Goal: Use online tool/utility: Use online tool/utility

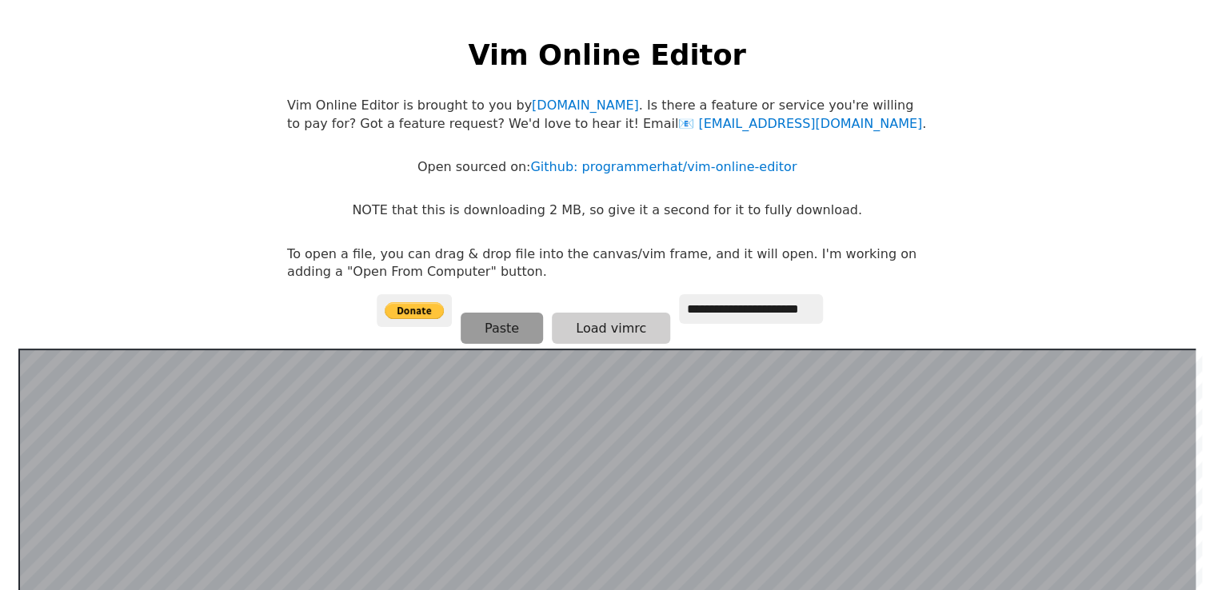
click at [485, 327] on body "**********" at bounding box center [607, 311] width 656 height 590
click at [485, 327] on button "Paste" at bounding box center [502, 328] width 82 height 31
click at [476, 334] on button "Paste" at bounding box center [502, 328] width 82 height 31
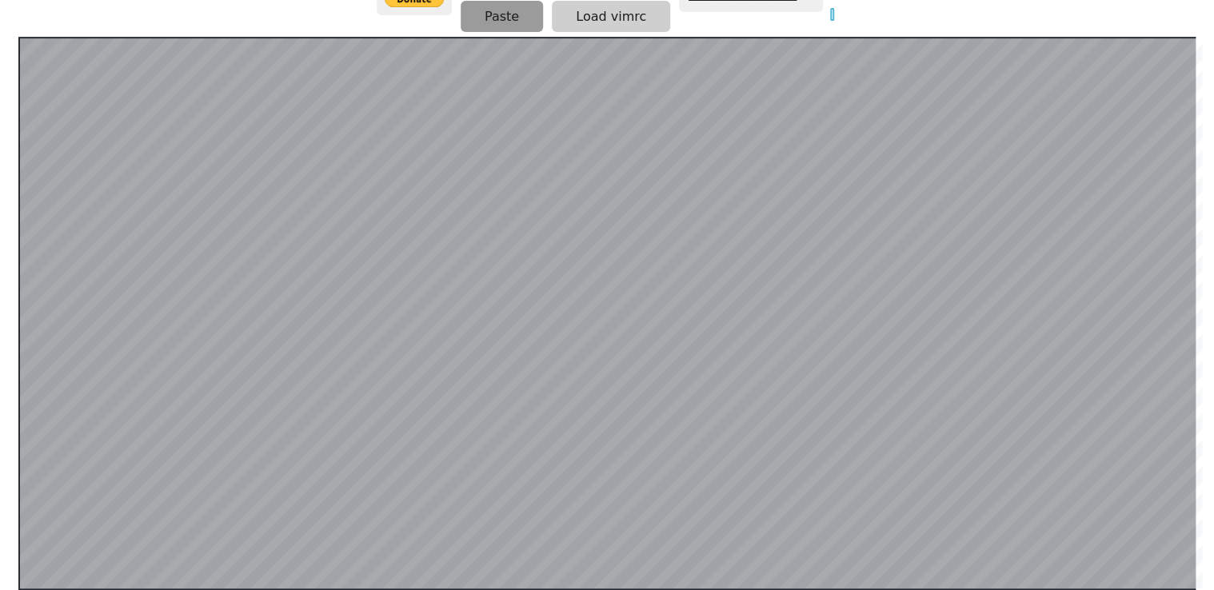
scroll to position [310, 0]
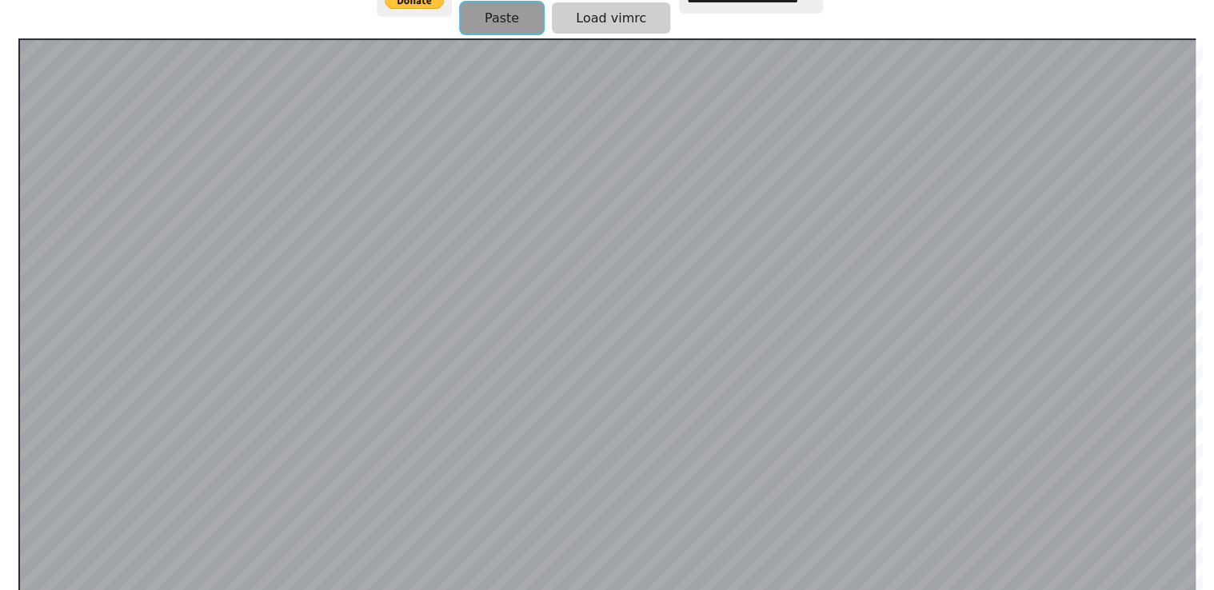
click at [492, 9] on button "Paste" at bounding box center [502, 17] width 82 height 31
click at [613, 17] on button "Load vimrc" at bounding box center [611, 17] width 118 height 31
click at [502, 18] on button "Paste" at bounding box center [502, 17] width 82 height 31
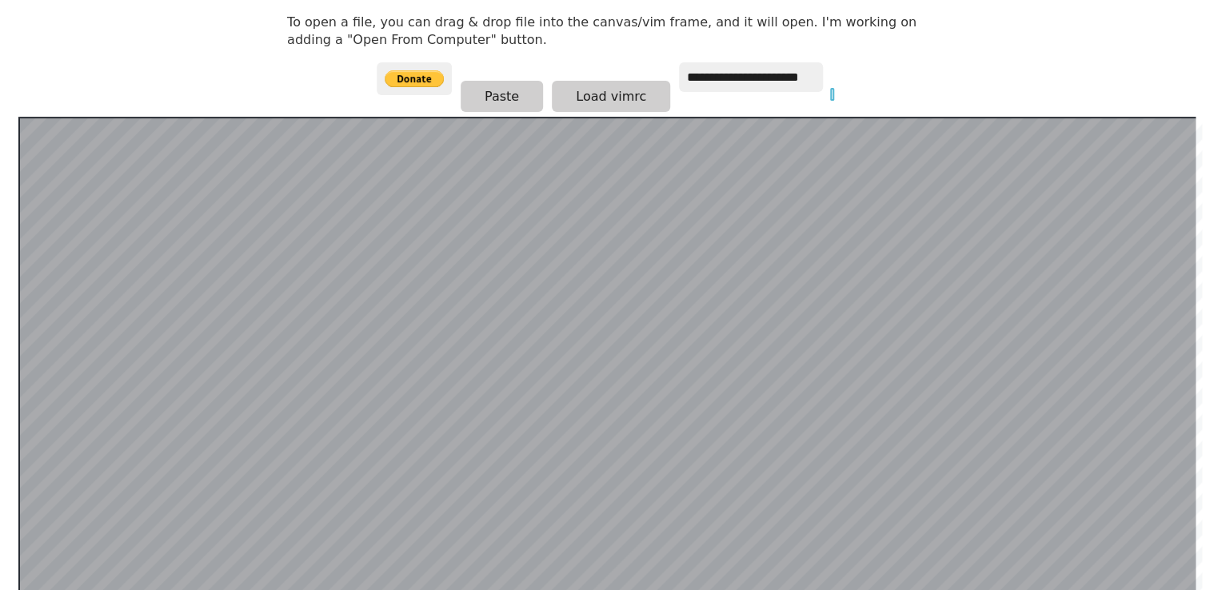
scroll to position [199, 0]
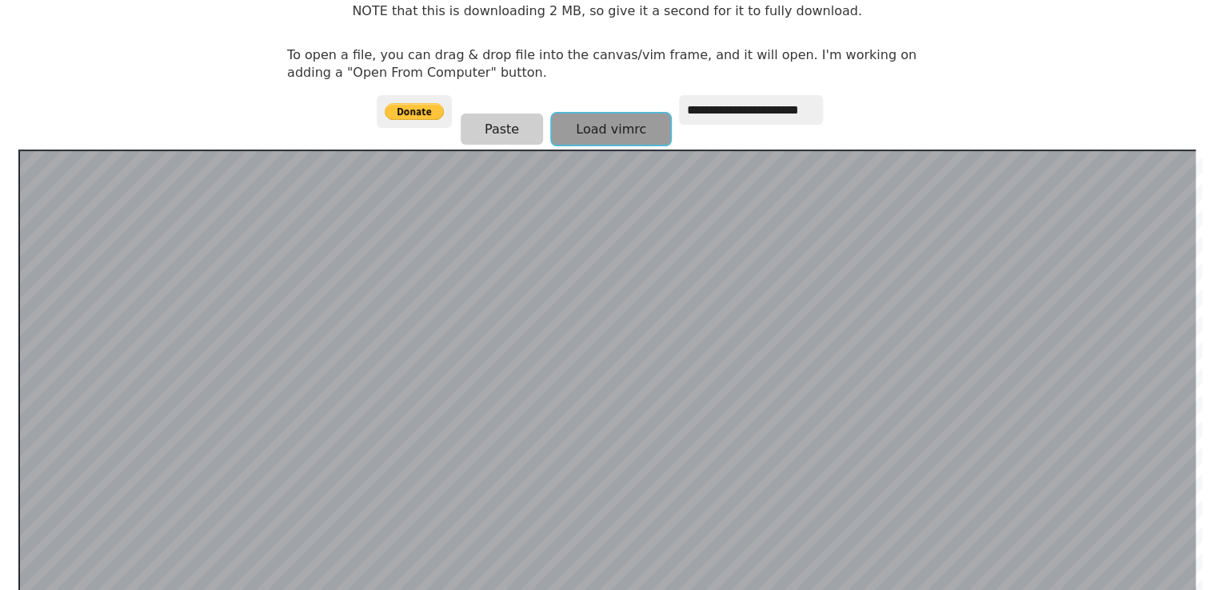
click at [593, 126] on button "Load vimrc" at bounding box center [611, 129] width 118 height 31
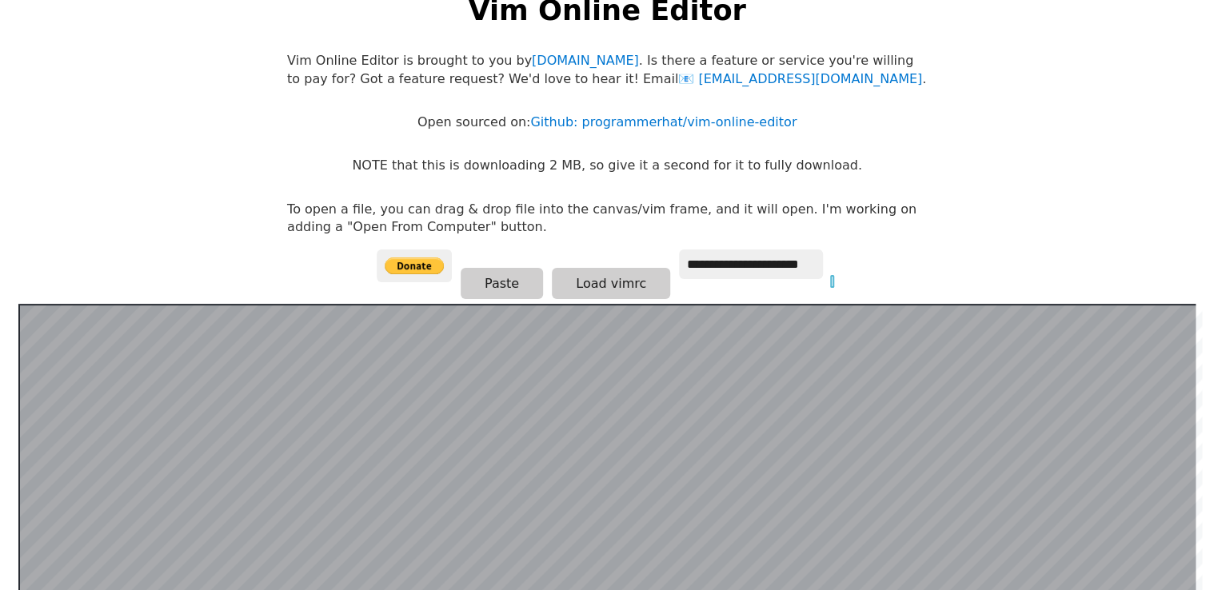
scroll to position [0, 0]
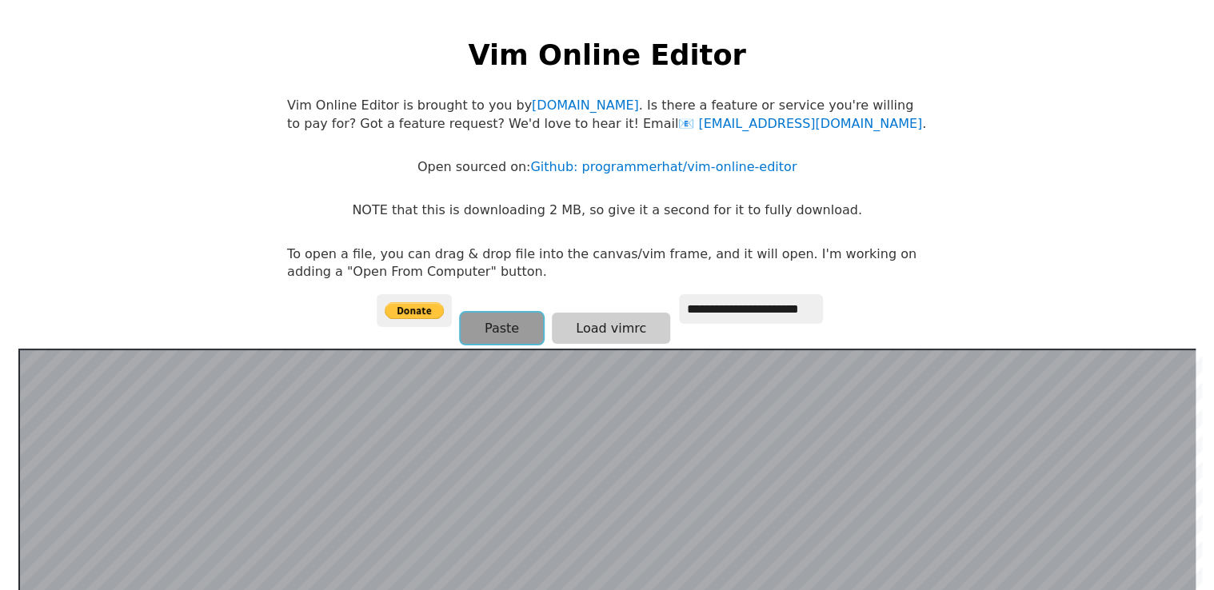
click at [495, 324] on button "Paste" at bounding box center [502, 328] width 82 height 31
